Goal: Navigation & Orientation: Find specific page/section

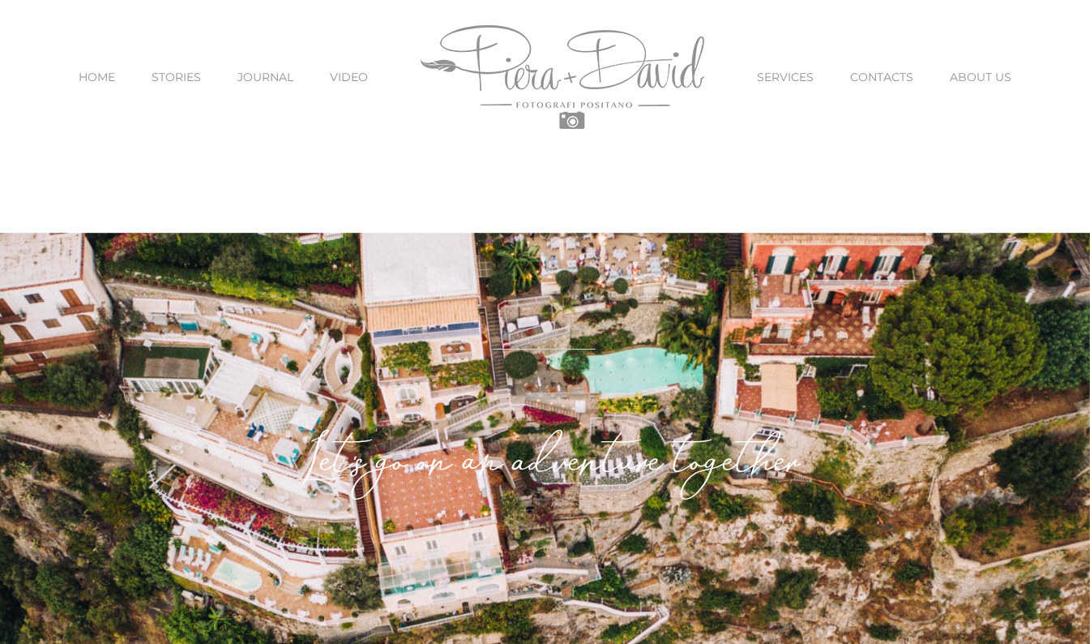
click at [790, 67] on link "SERVICES" at bounding box center [785, 77] width 57 height 68
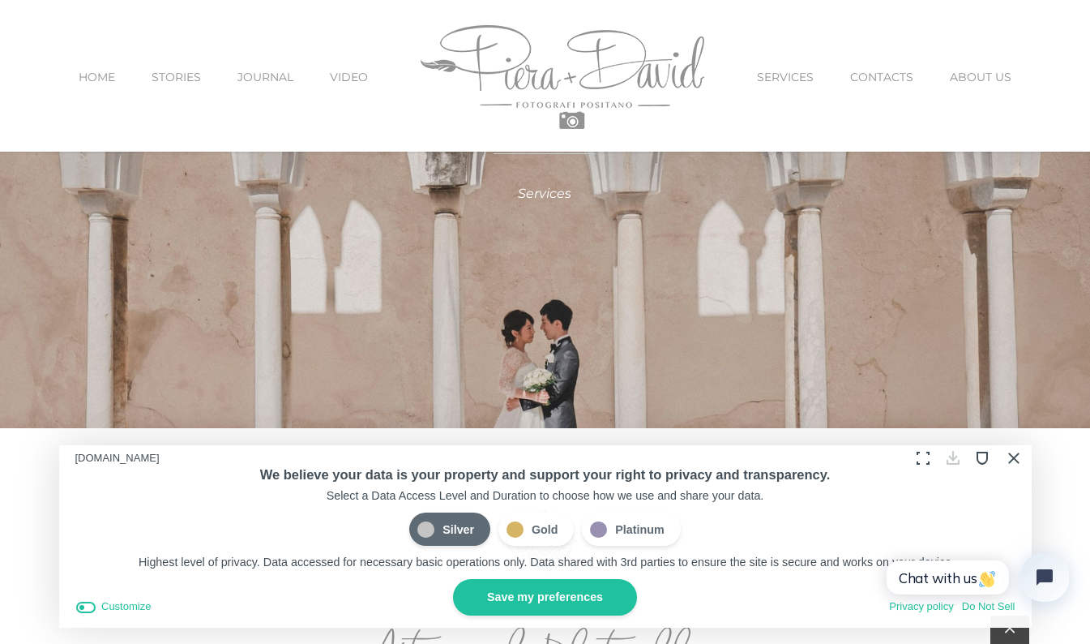
click at [1008, 456] on button "Close Cookie Compliance" at bounding box center [1012, 457] width 25 height 25
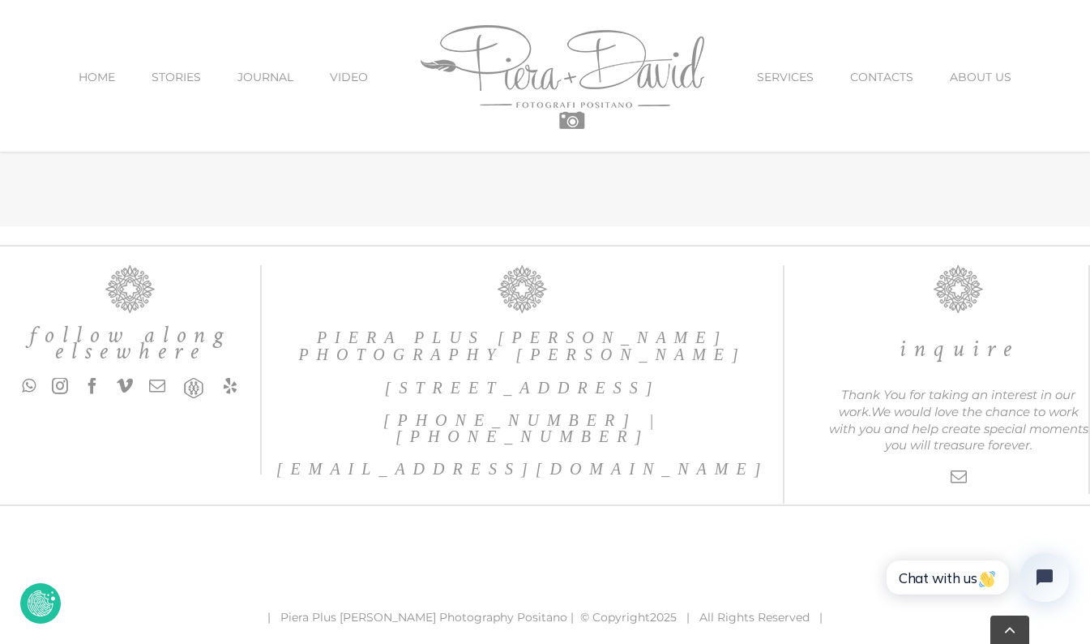
scroll to position [5260, 0]
